Goal: Navigation & Orientation: Find specific page/section

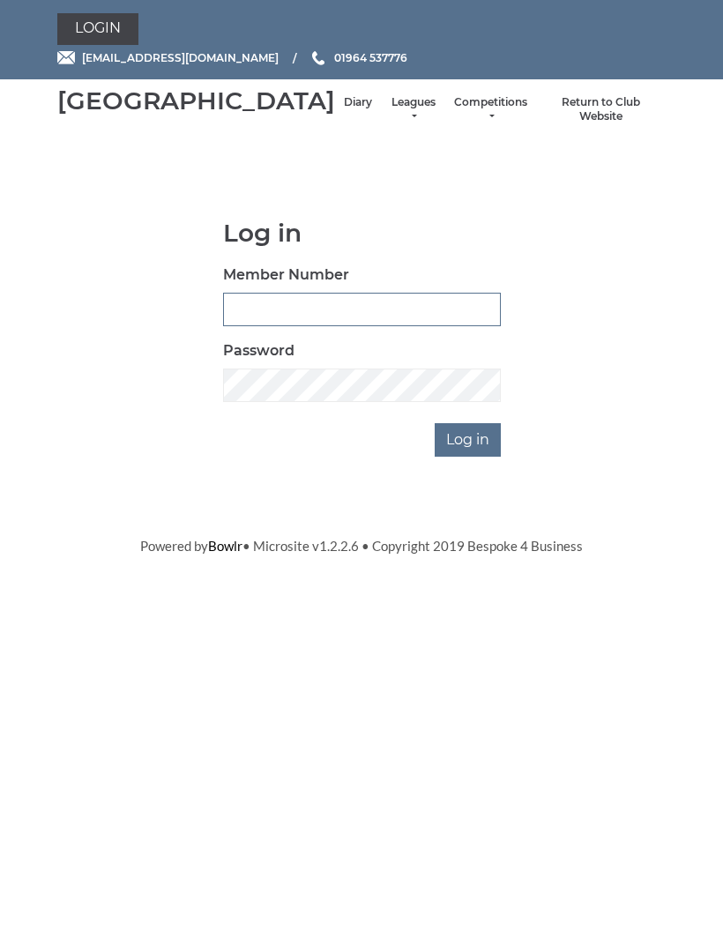
type input "0091"
click at [469, 457] on input "Log in" at bounding box center [468, 440] width 66 height 34
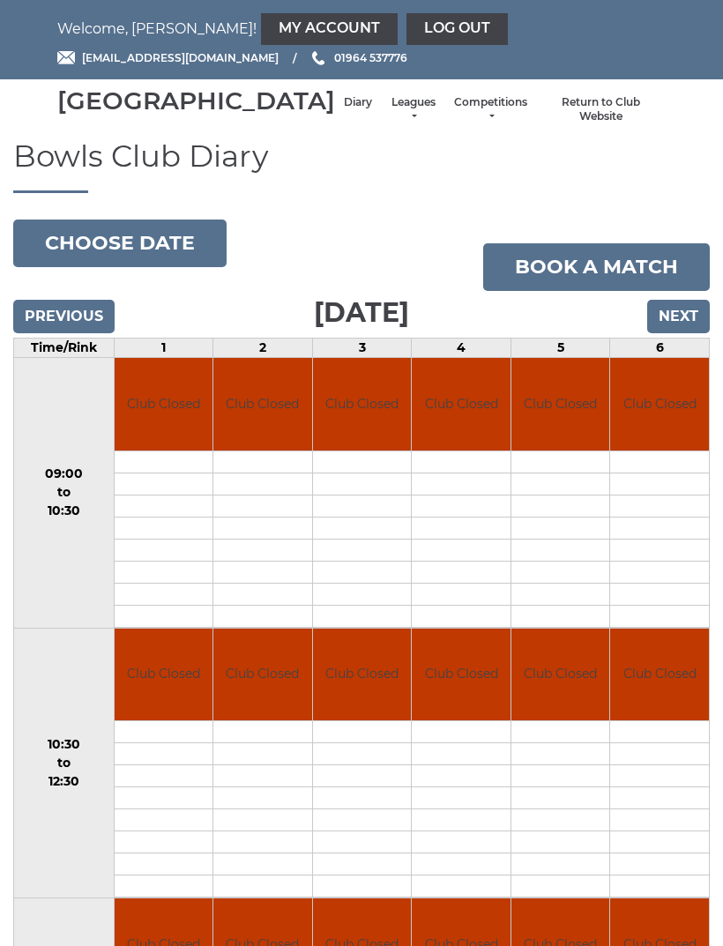
click at [390, 117] on link "Leagues" at bounding box center [413, 109] width 47 height 29
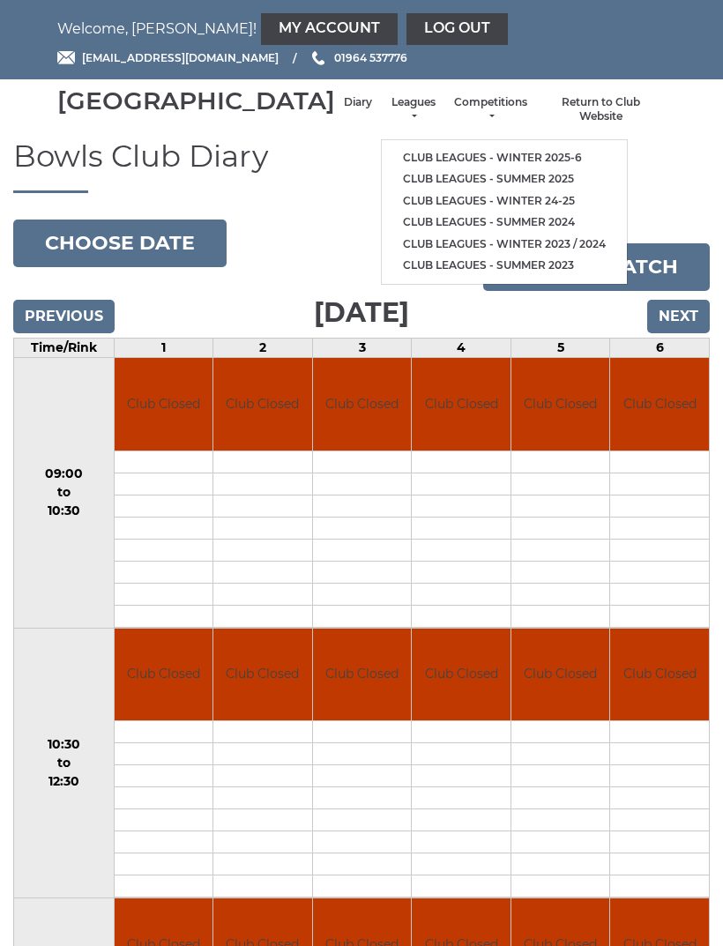
click at [491, 160] on link "Club leagues - Winter 2025-6" at bounding box center [504, 158] width 245 height 22
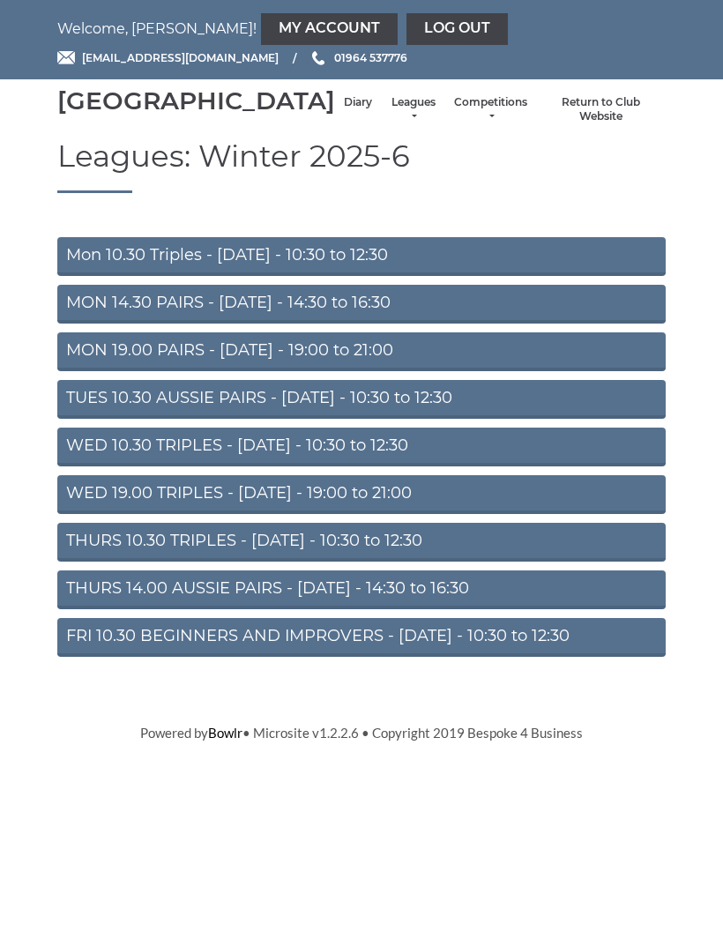
click at [482, 276] on link "Mon 10.30 Triples - Monday - 10:30 to 12:30" at bounding box center [361, 256] width 609 height 39
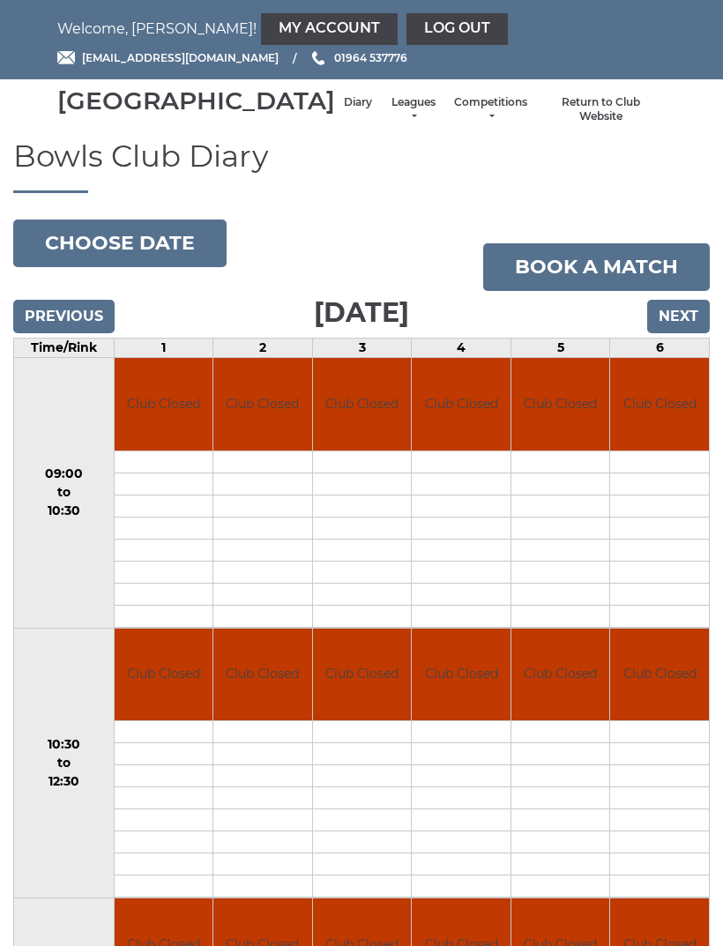
click at [261, 32] on link "My Account" at bounding box center [329, 29] width 137 height 32
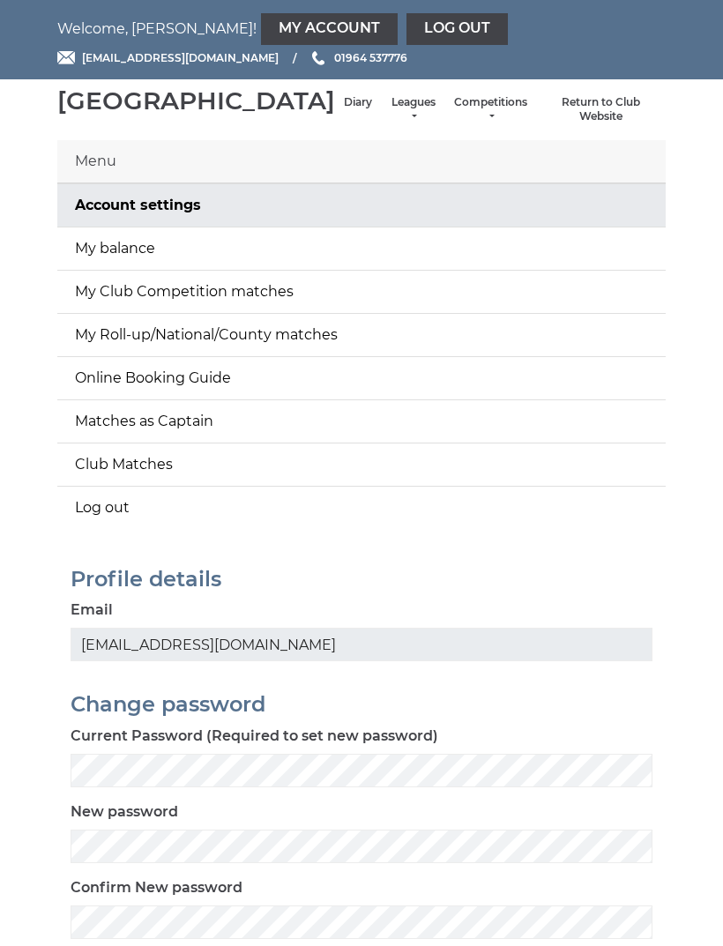
click at [425, 352] on link "My Roll-up/National/County matches" at bounding box center [361, 335] width 609 height 42
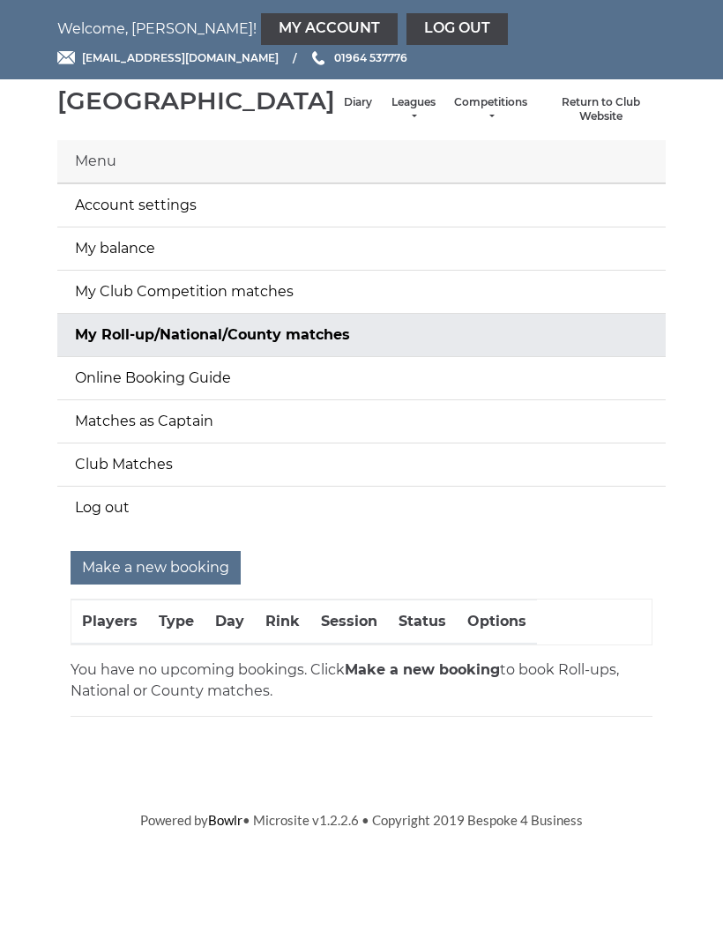
click at [411, 391] on link "Online Booking Guide" at bounding box center [361, 378] width 609 height 42
click at [448, 311] on link "My Club Competition matches" at bounding box center [361, 292] width 609 height 42
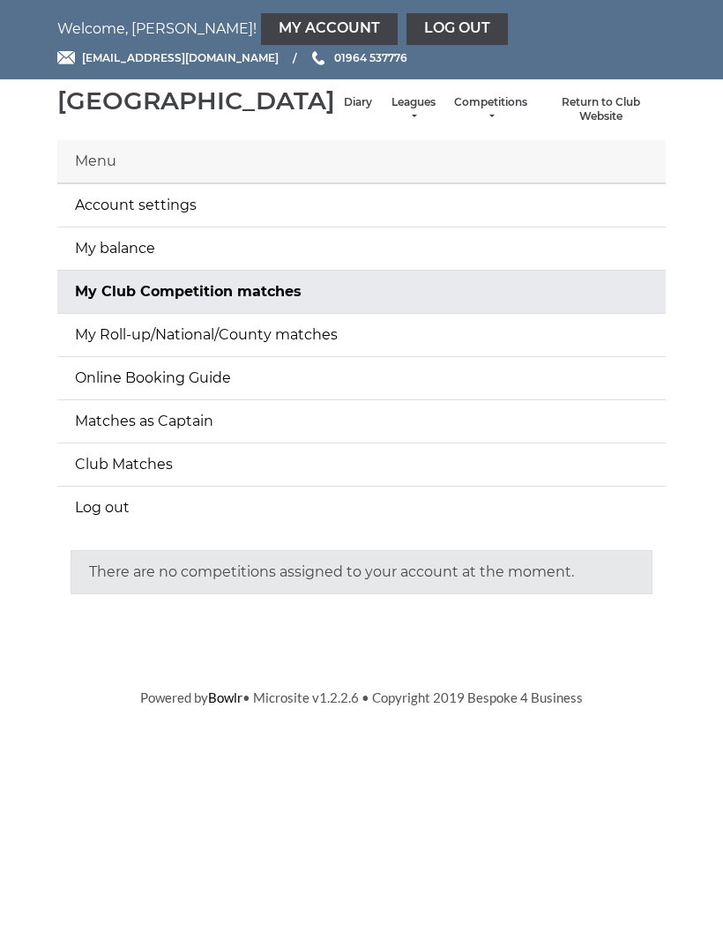
click at [459, 270] on link "My balance" at bounding box center [361, 249] width 609 height 42
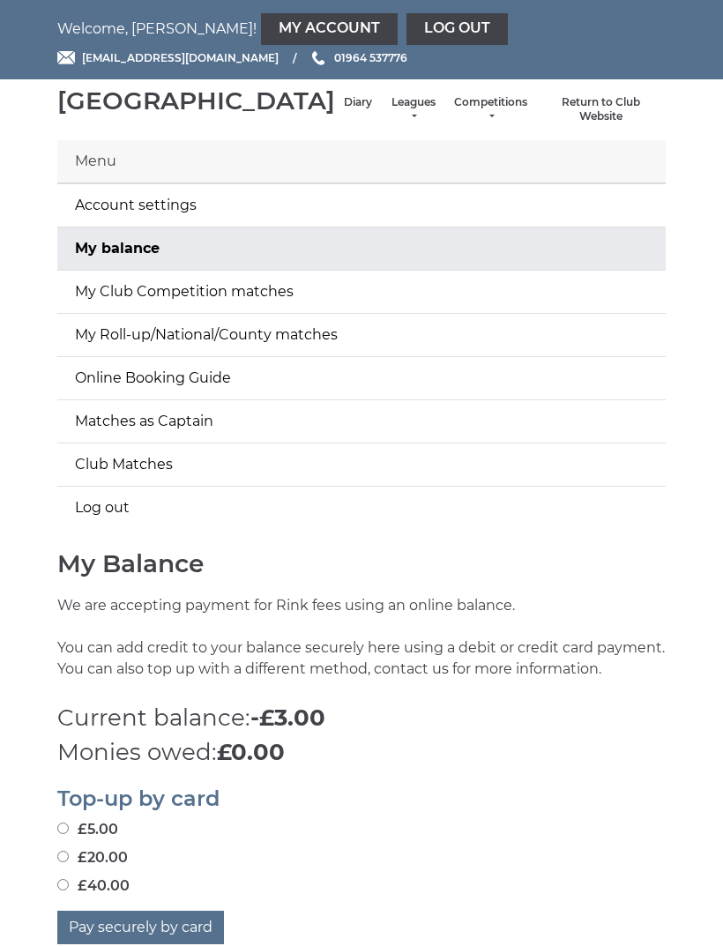
click at [392, 440] on link "Matches as Captain" at bounding box center [361, 421] width 609 height 42
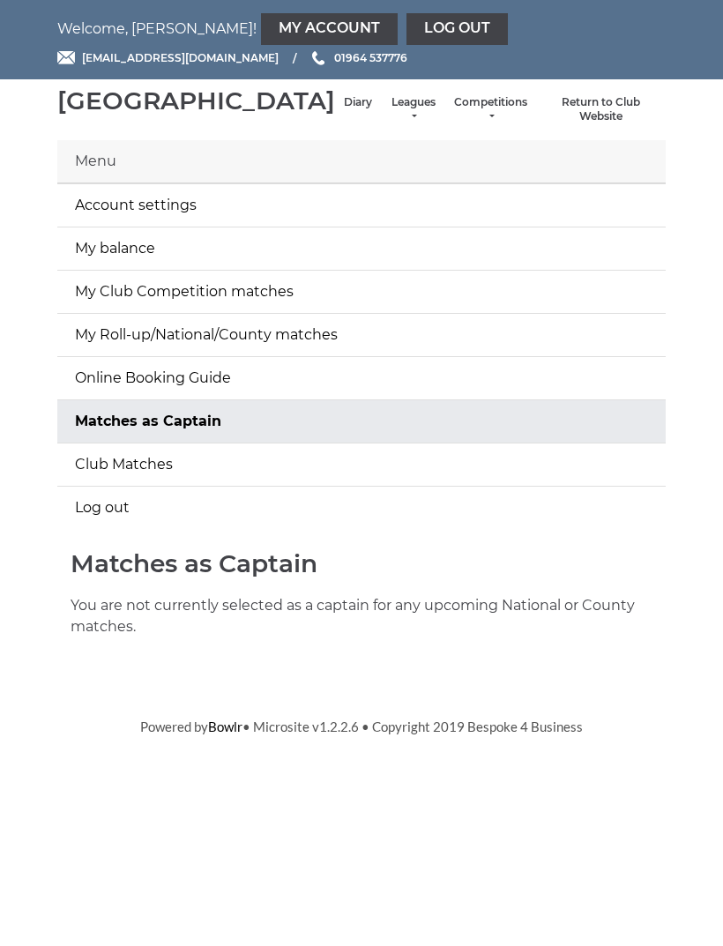
click at [519, 183] on div "Menu" at bounding box center [361, 161] width 609 height 43
click at [407, 40] on link "Log out" at bounding box center [457, 29] width 101 height 32
